Goal: Find specific page/section: Find specific page/section

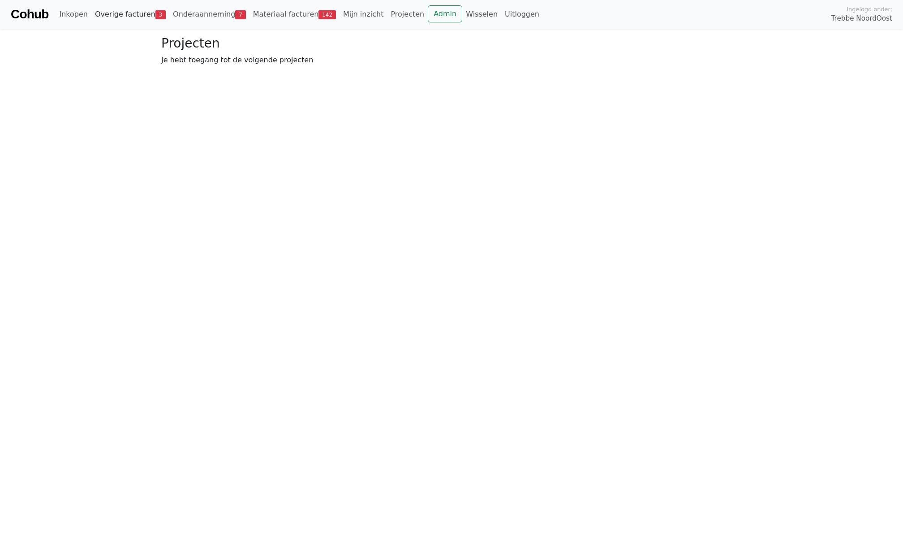
click at [147, 13] on link "Overige facturen 3" at bounding box center [130, 14] width 78 height 18
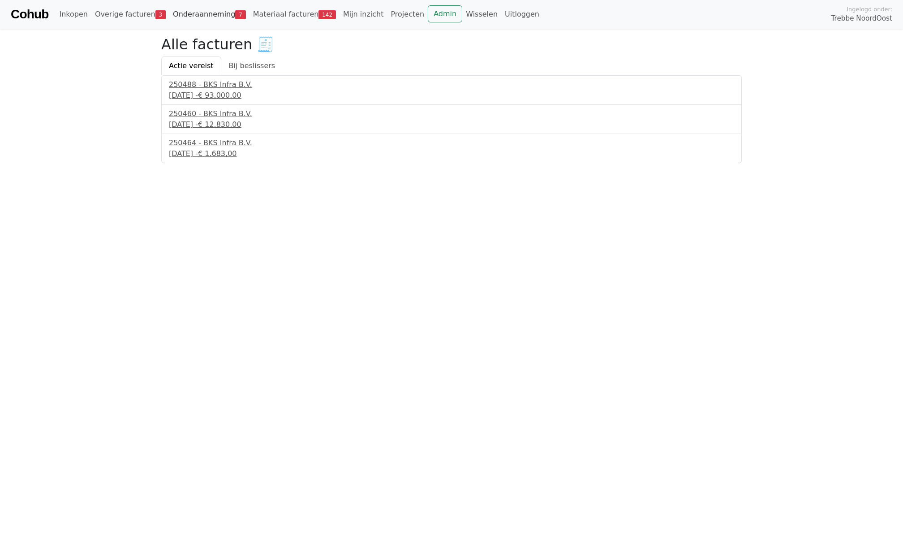
click at [181, 19] on link "Onderaanneming 7" at bounding box center [209, 14] width 80 height 18
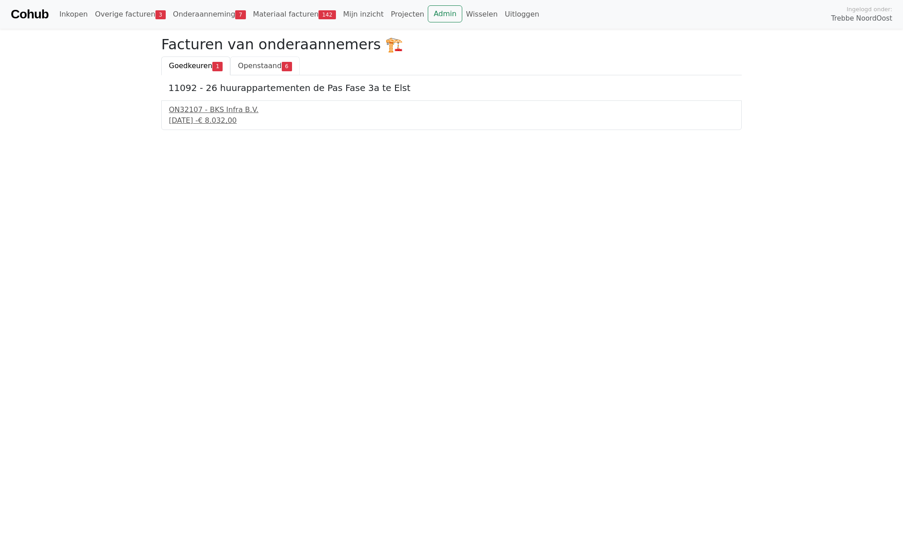
click at [263, 68] on span "Openstaand" at bounding box center [259, 65] width 43 height 9
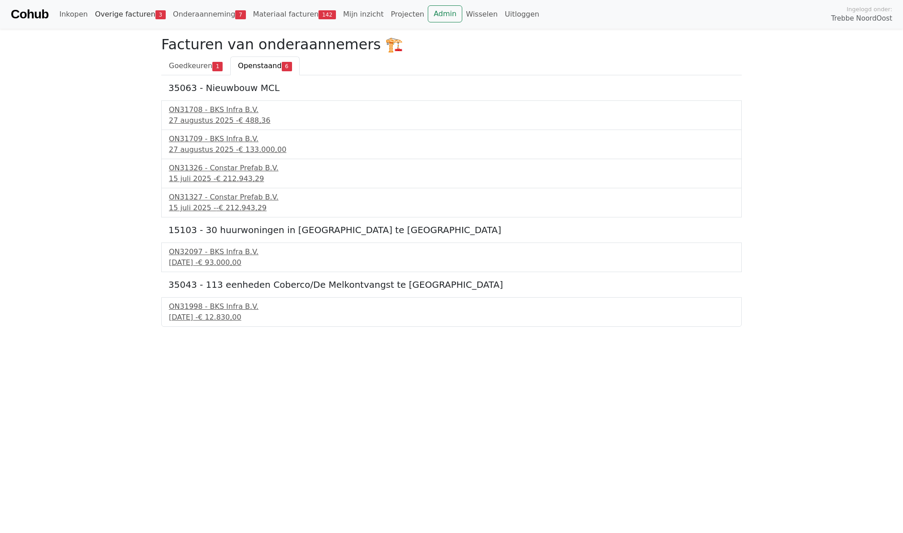
click at [133, 17] on link "Overige facturen 3" at bounding box center [130, 14] width 78 height 18
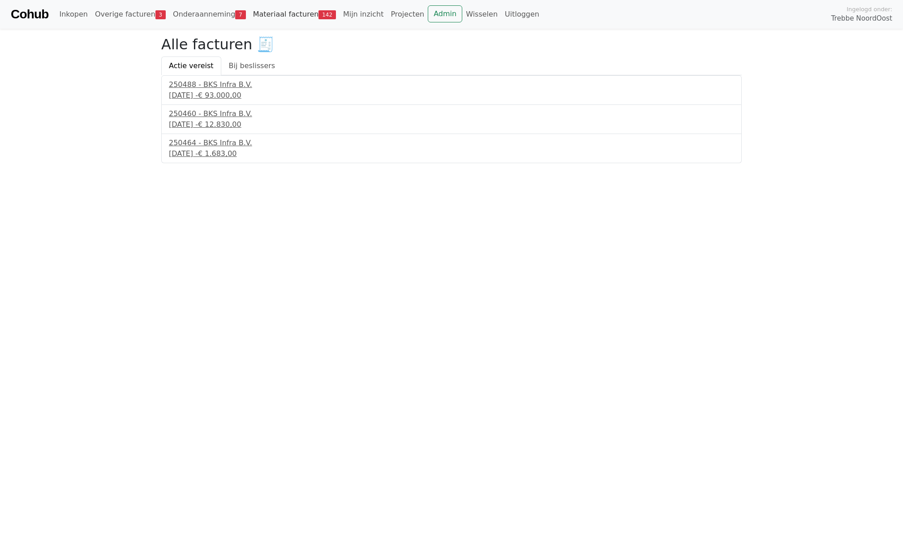
click at [291, 5] on link "Materiaal facturen 142" at bounding box center [295, 14] width 90 height 18
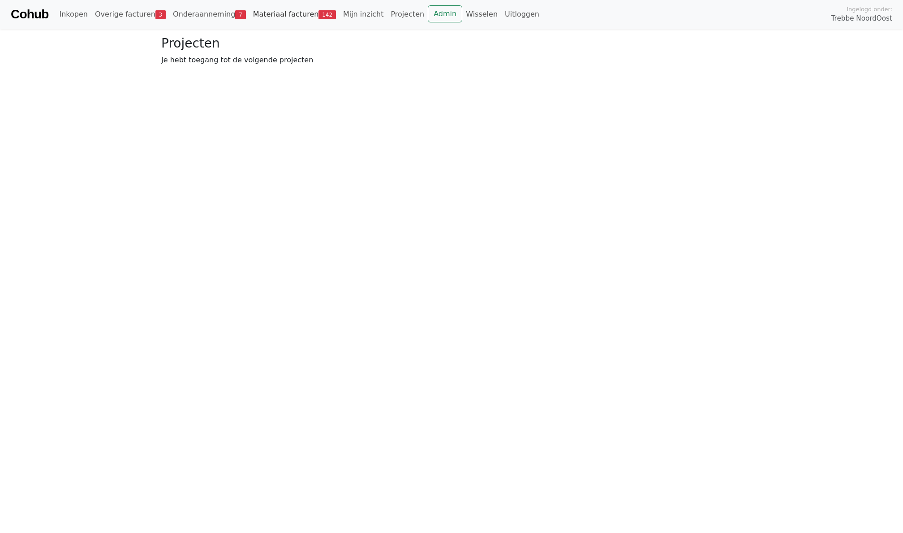
click at [277, 22] on link "Materiaal facturen 142" at bounding box center [295, 14] width 90 height 18
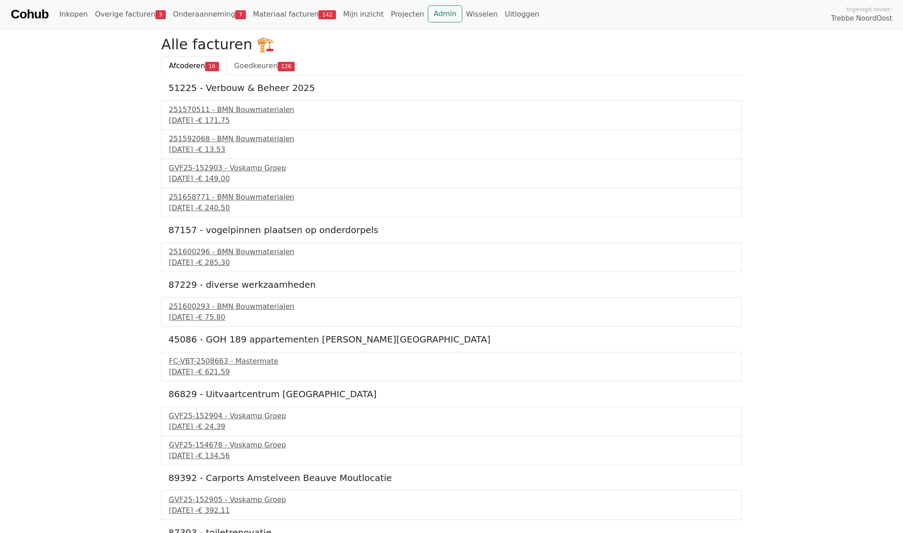
click at [233, 94] on div "51225 - Verbouw & Beheer 2025 251570511 - BMN Bouwmaterialen [DATE] - € 171,75 …" at bounding box center [451, 448] width 581 height 747
click at [233, 113] on div "251570511 - BMN Bouwmaterialen" at bounding box center [451, 109] width 565 height 11
click at [239, 121] on div "[DATE] - € 171,75" at bounding box center [451, 120] width 565 height 11
